Goal: Task Accomplishment & Management: Complete application form

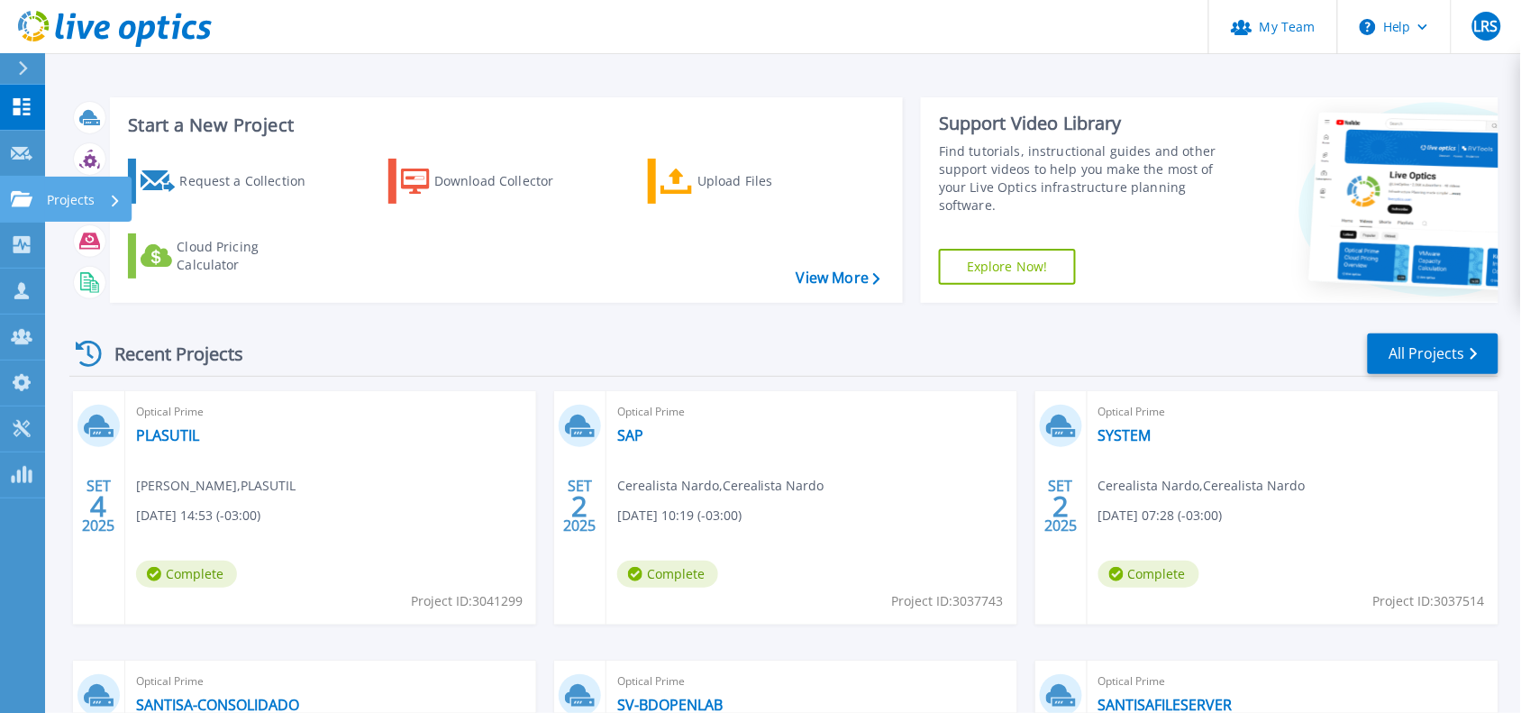
click at [11, 183] on link "Projects Projects" at bounding box center [22, 200] width 45 height 46
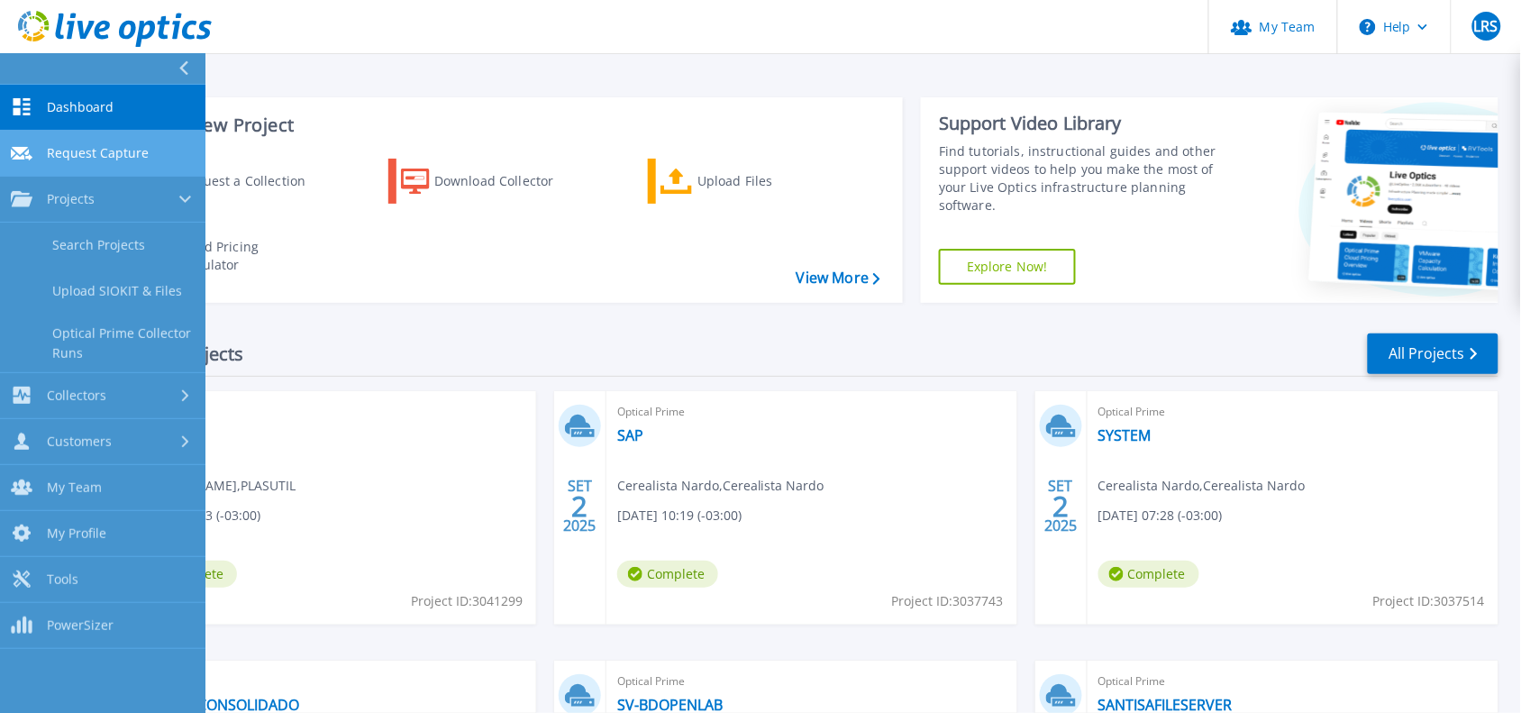
click at [109, 151] on span "Request Capture" at bounding box center [98, 153] width 102 height 16
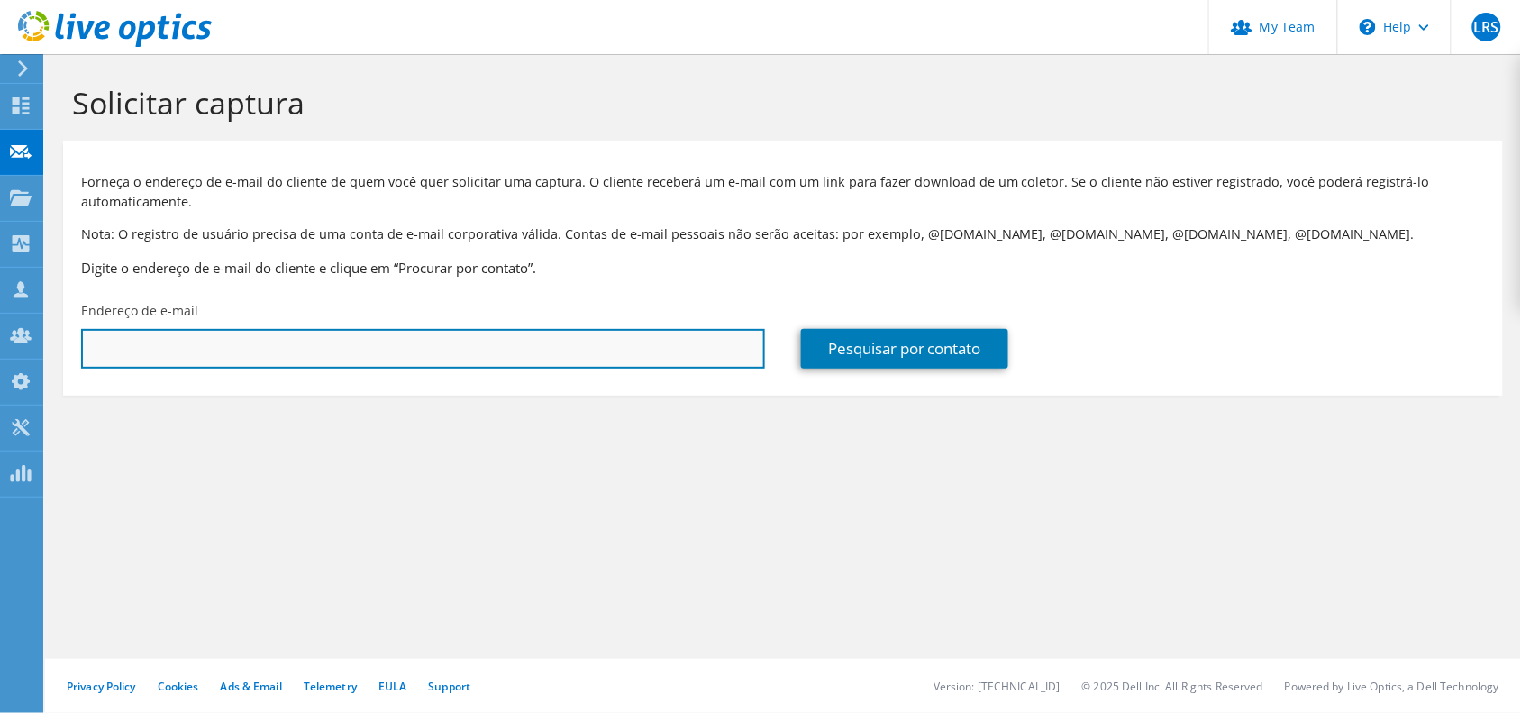
click at [168, 351] on input "text" at bounding box center [423, 349] width 684 height 40
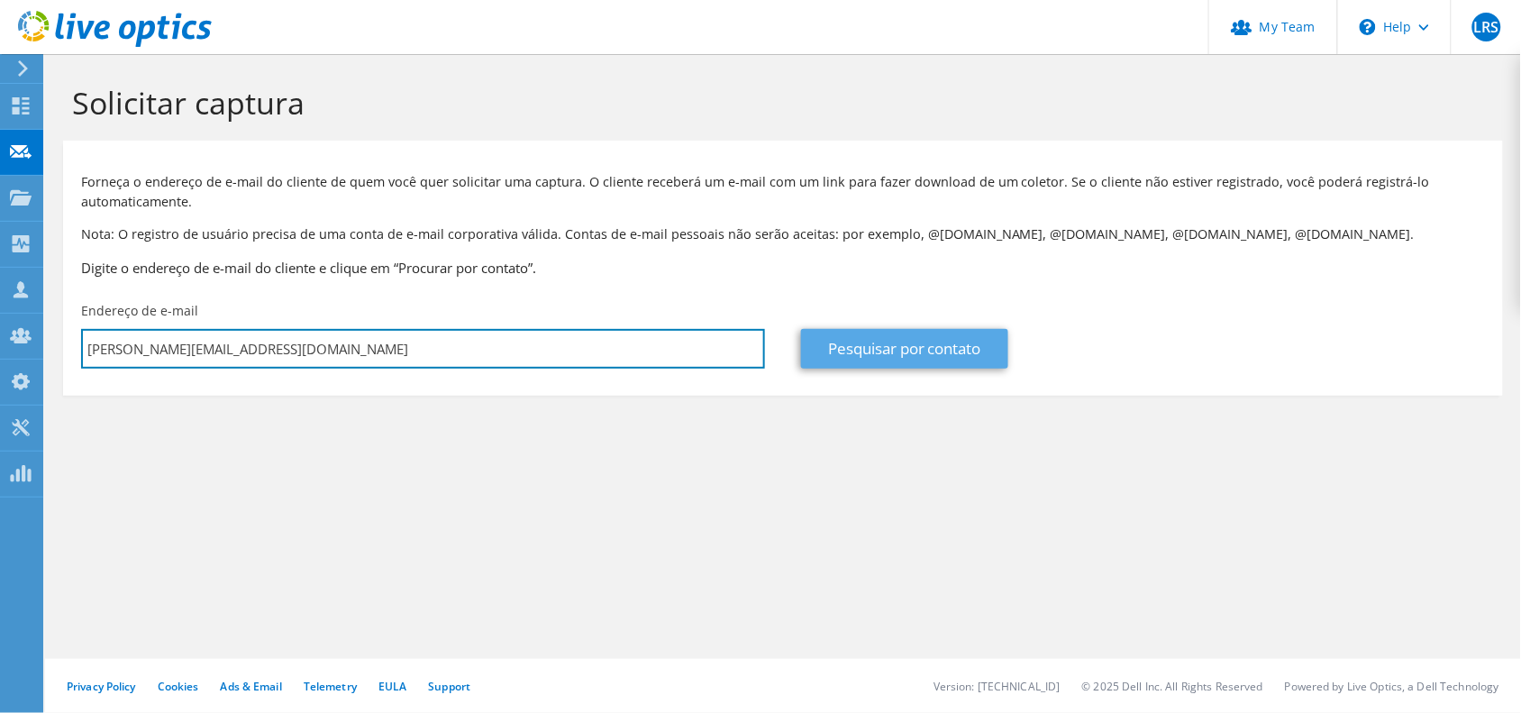
type input "gabriel.almeida@busscar.com.br"
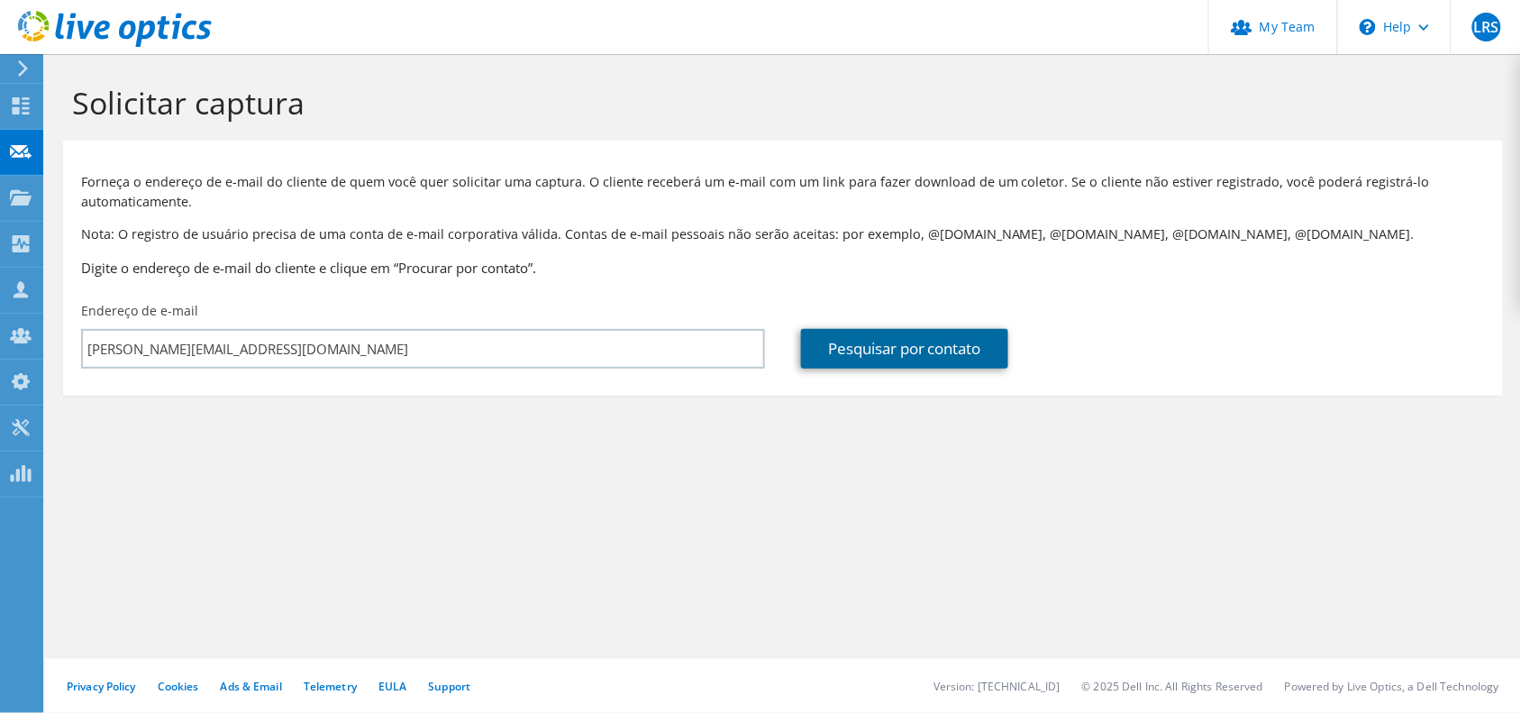
click at [892, 339] on link "Pesquisar por contato" at bounding box center [904, 349] width 207 height 40
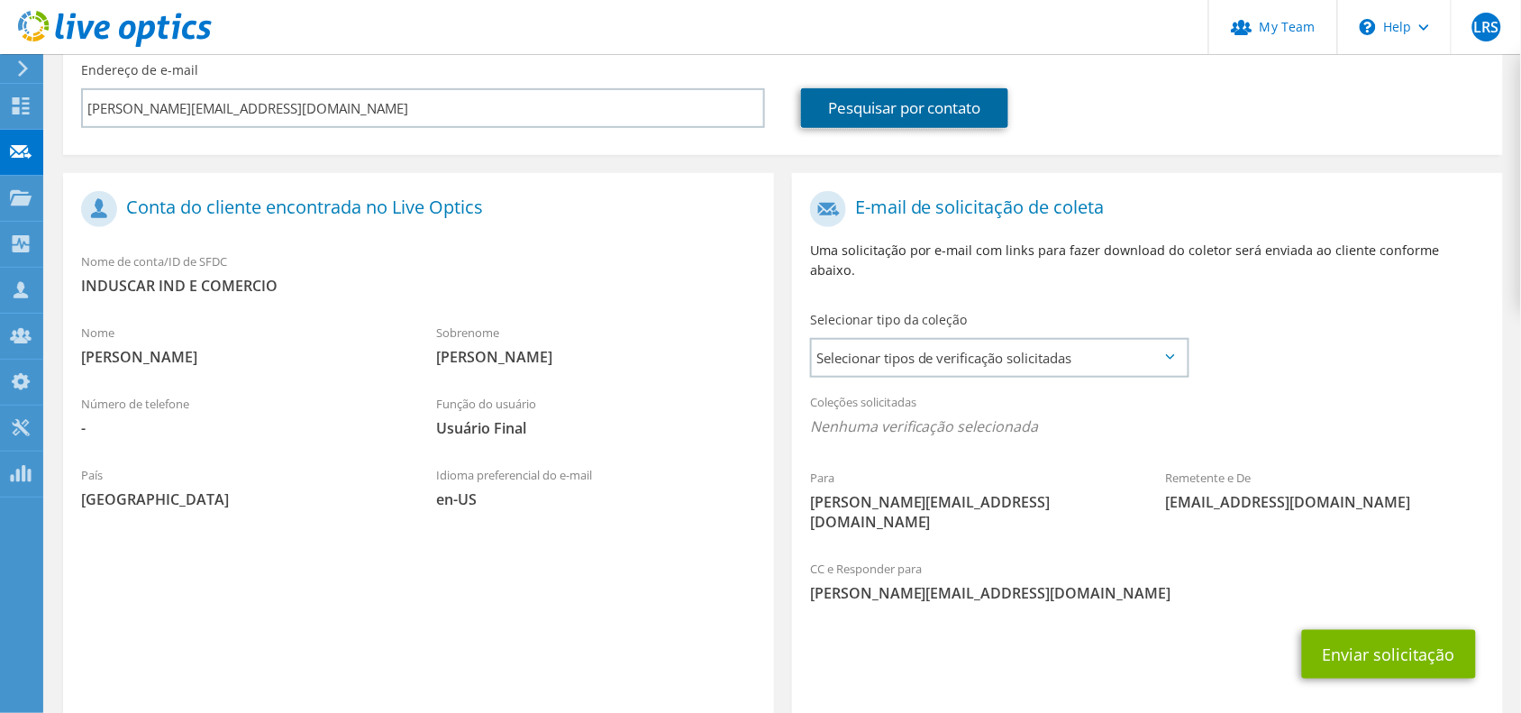
scroll to position [293, 0]
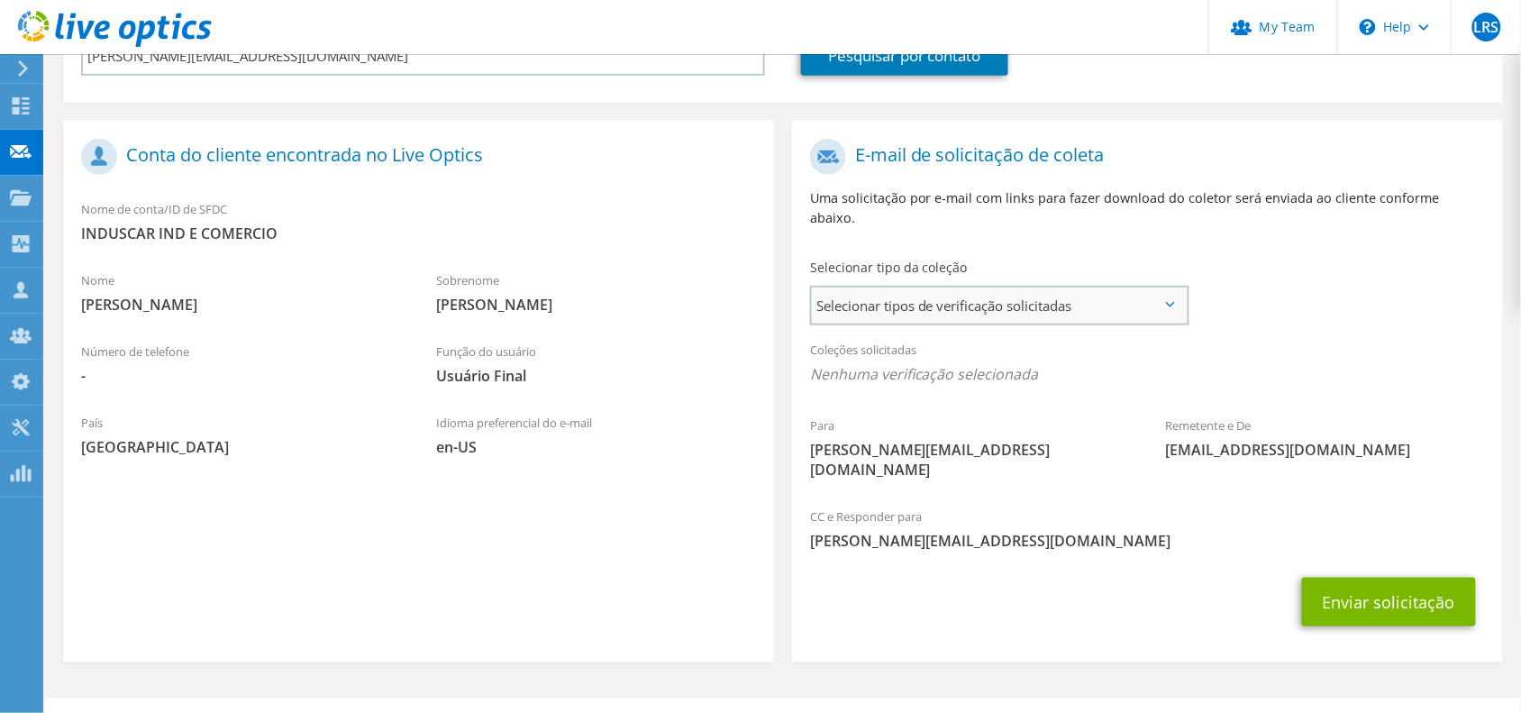
click at [1032, 287] on span "Selecionar tipos de verificação solicitadas" at bounding box center [999, 305] width 375 height 36
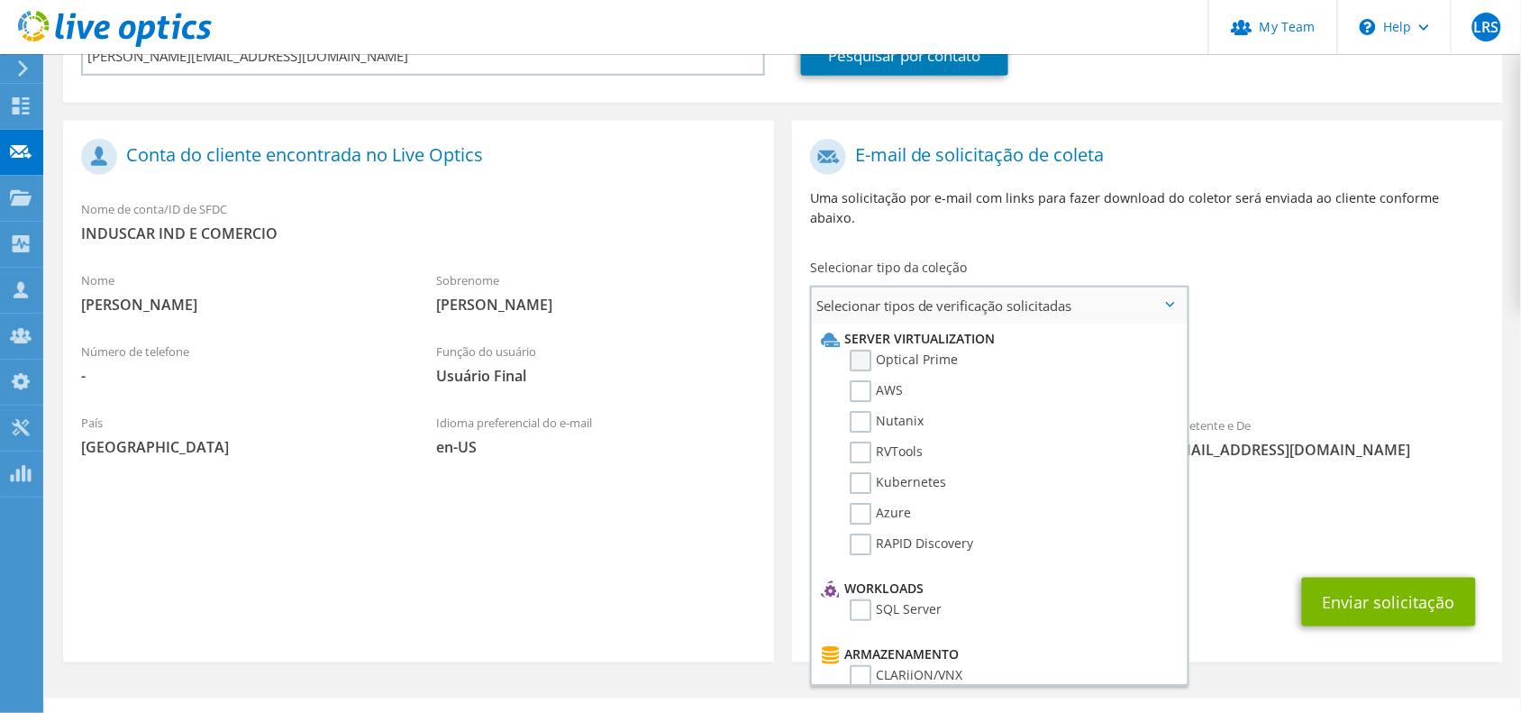
click at [856, 350] on label "Optical Prime" at bounding box center [904, 361] width 108 height 22
click at [0, 0] on input "Optical Prime" at bounding box center [0, 0] width 0 height 0
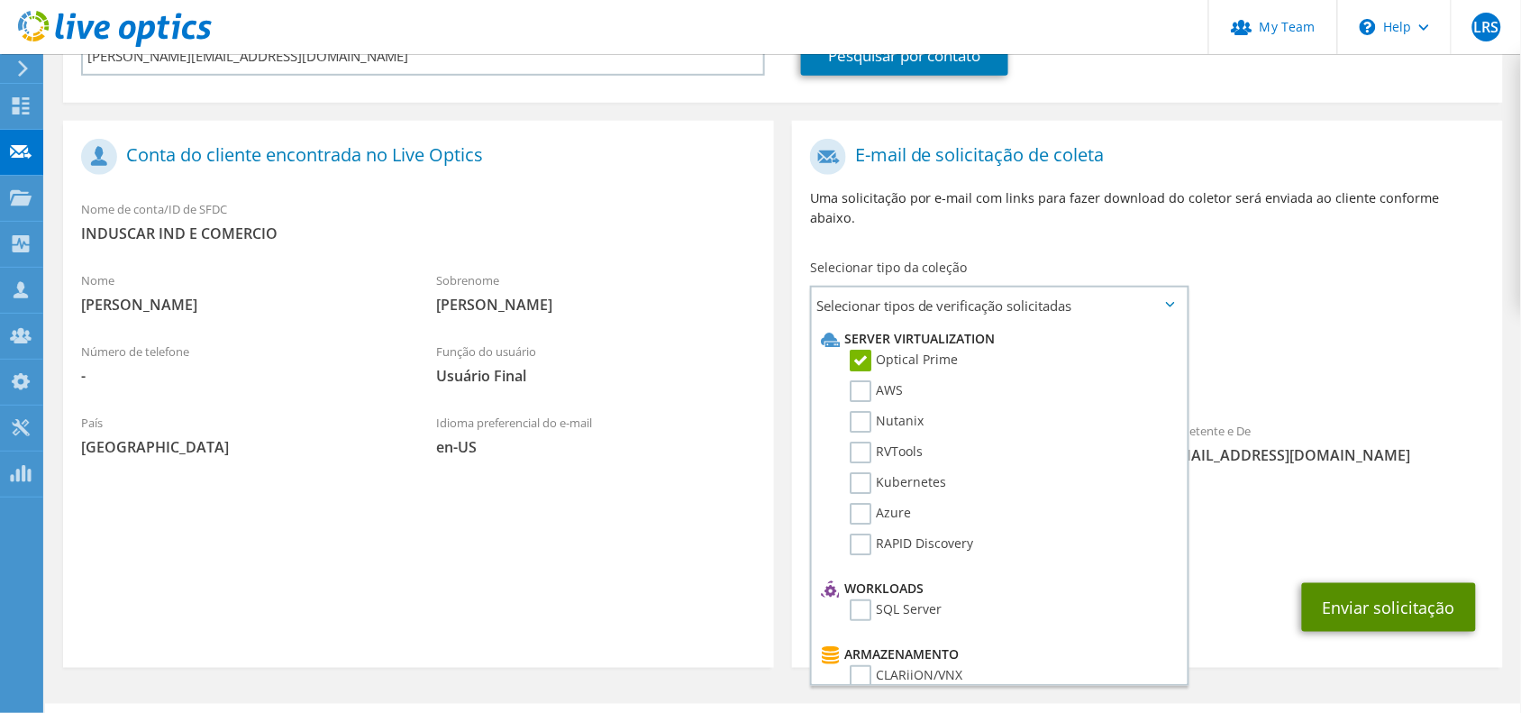
click at [1357, 583] on button "Enviar solicitação" at bounding box center [1389, 607] width 174 height 49
